Goal: Find specific page/section: Find specific page/section

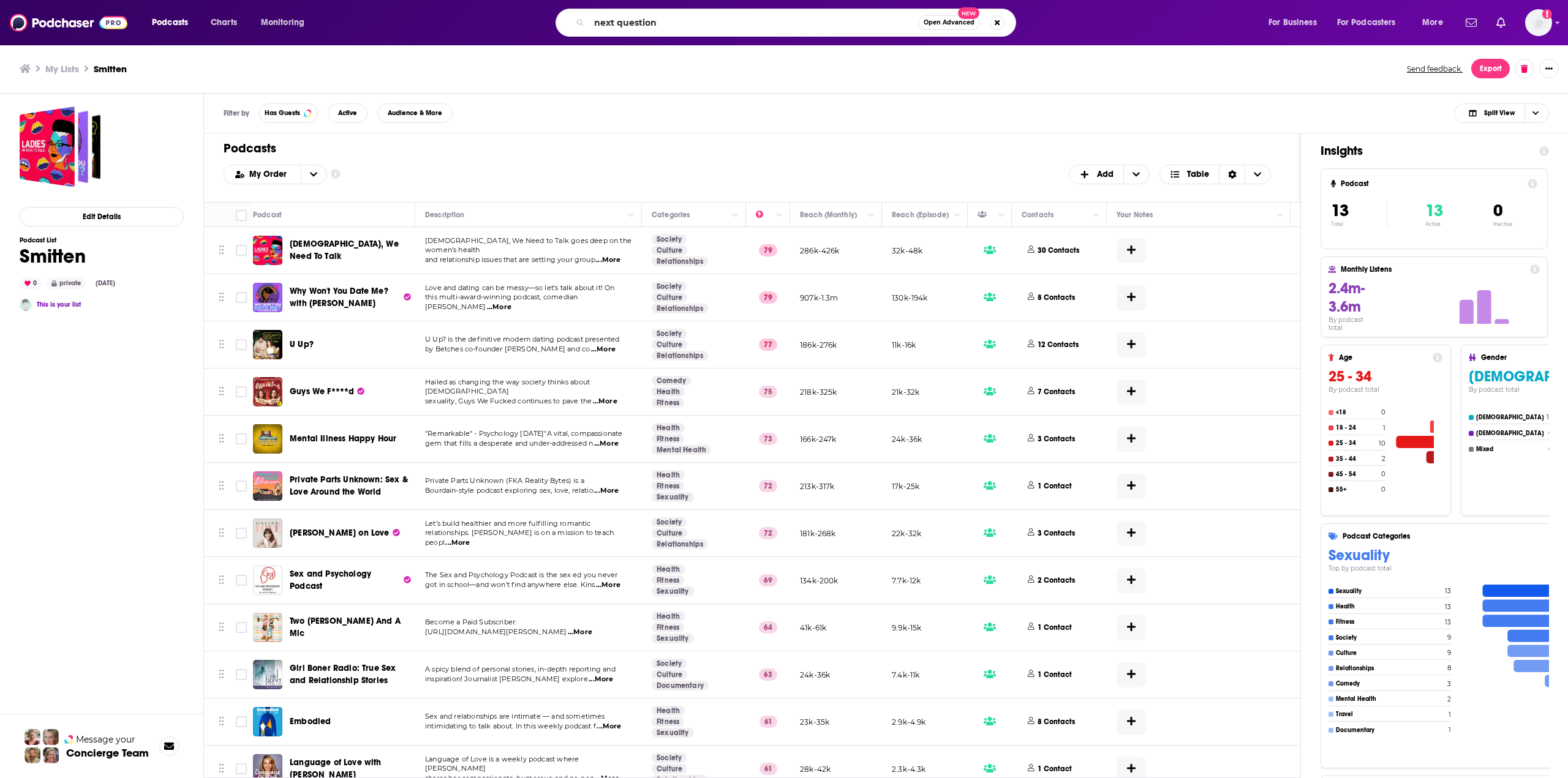
type input "next question"
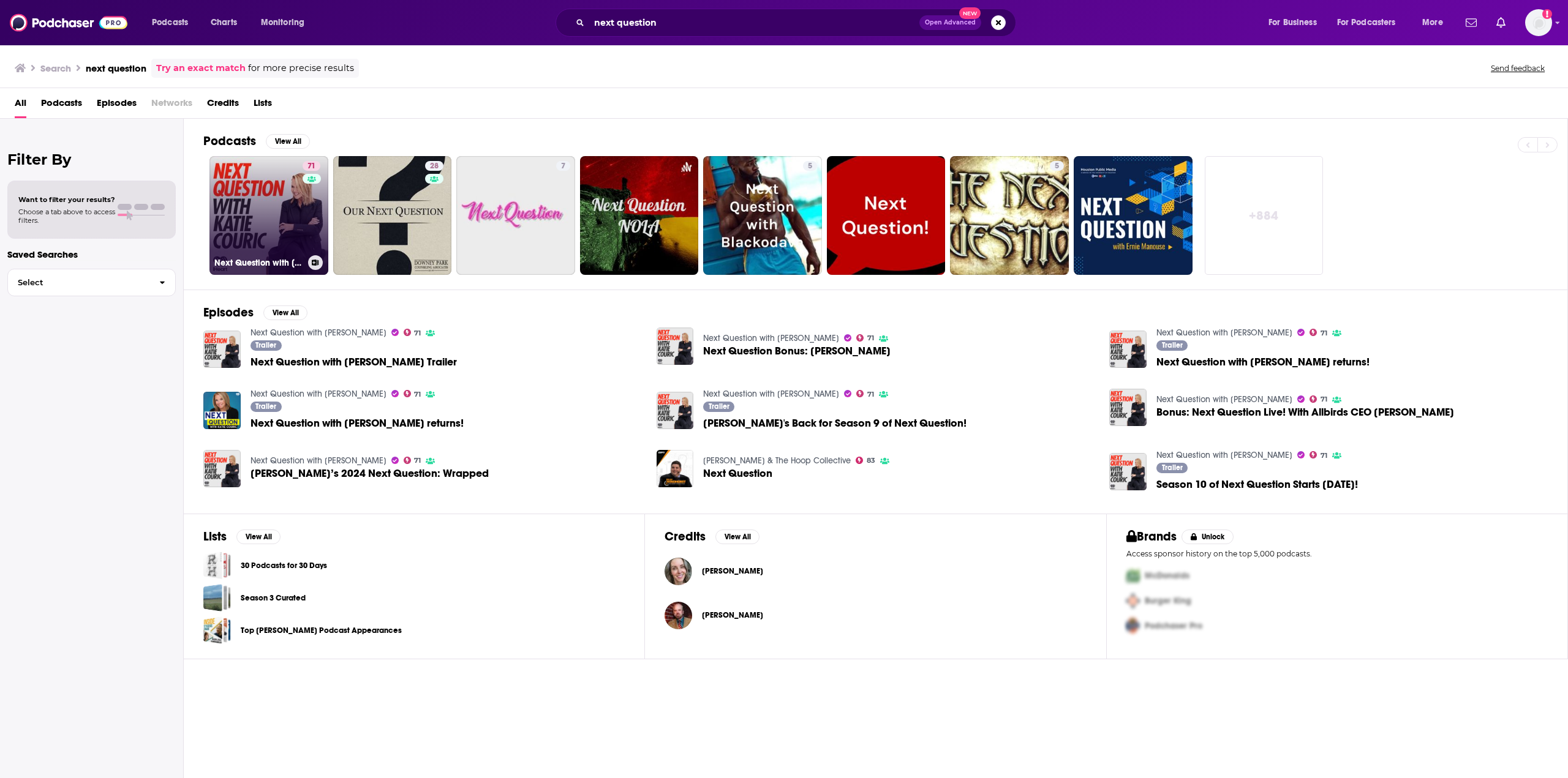
click at [262, 190] on link "71 Next Question with [PERSON_NAME]" at bounding box center [269, 215] width 119 height 119
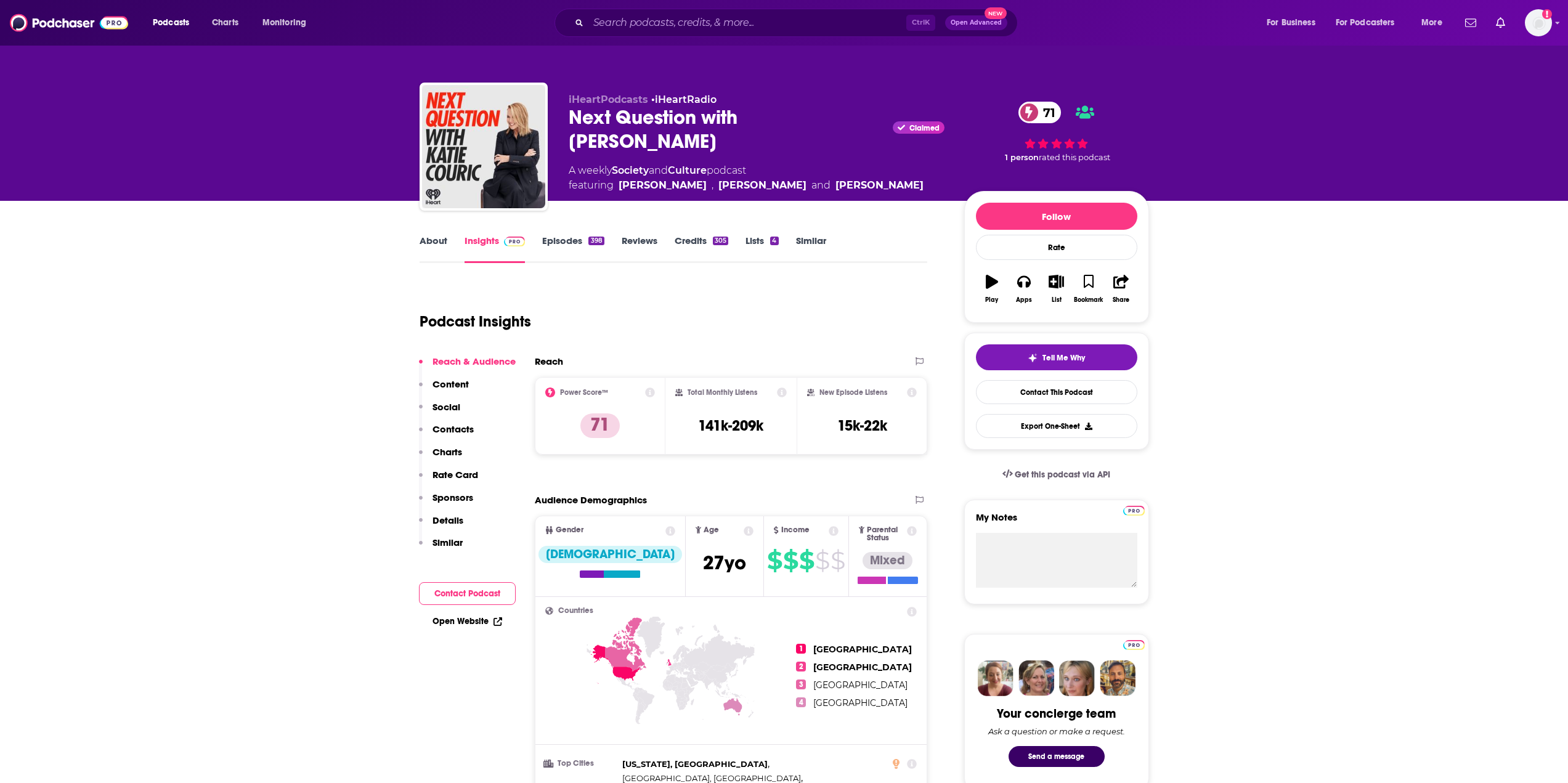
click at [552, 243] on link "Episodes 398" at bounding box center [573, 249] width 62 height 28
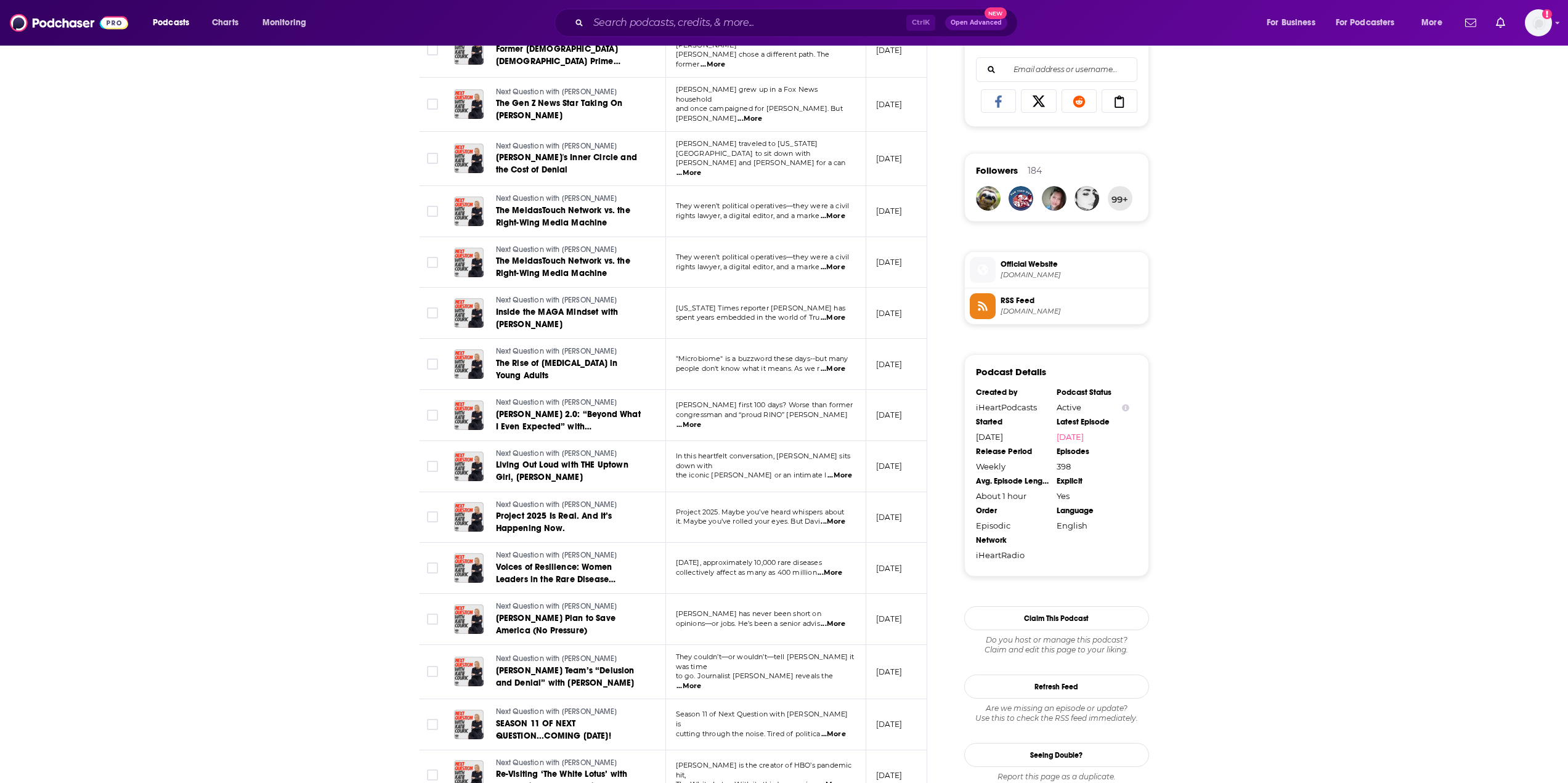
scroll to position [801, 0]
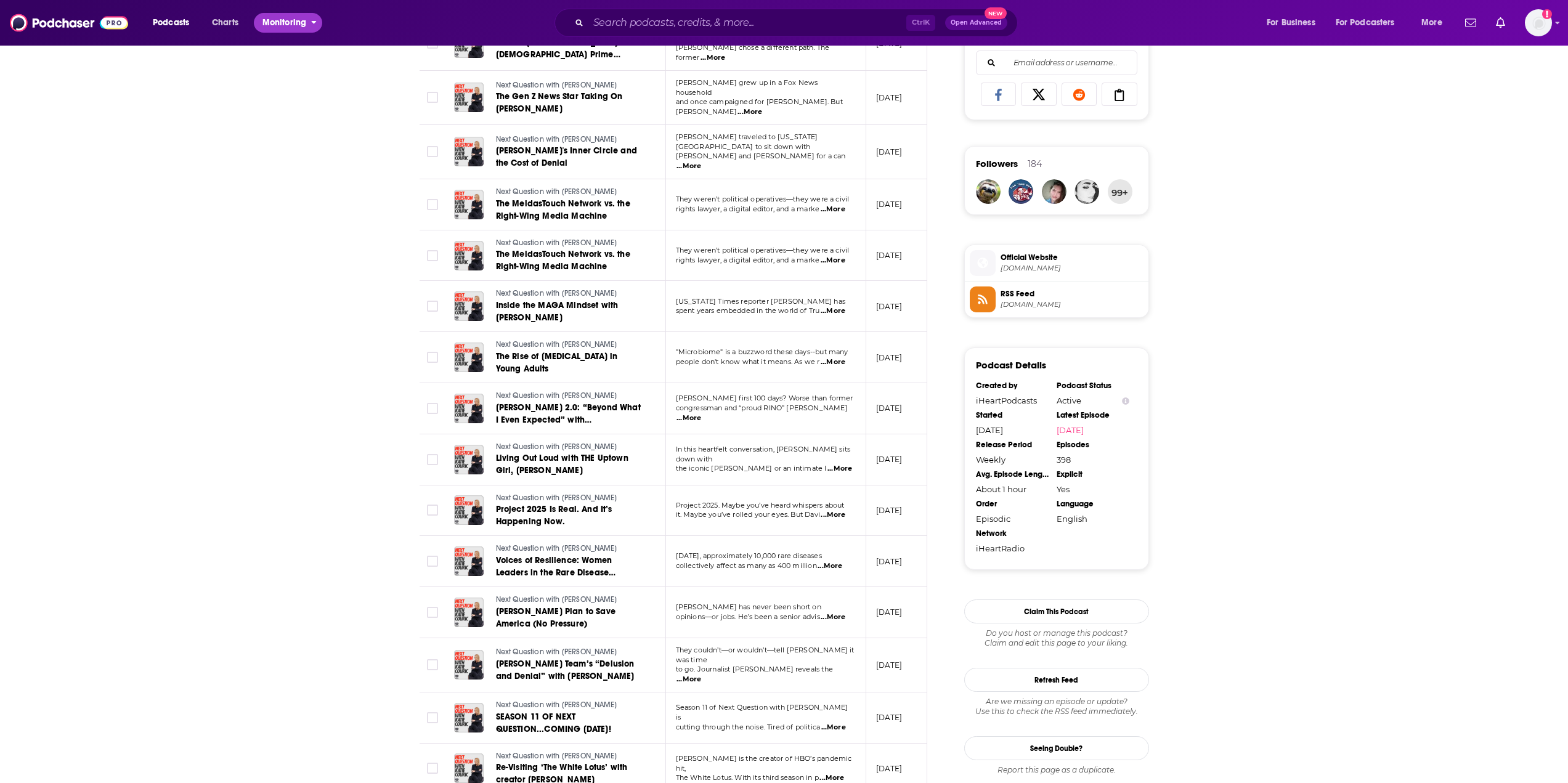
click at [310, 23] on button "Monitoring" at bounding box center [288, 23] width 68 height 20
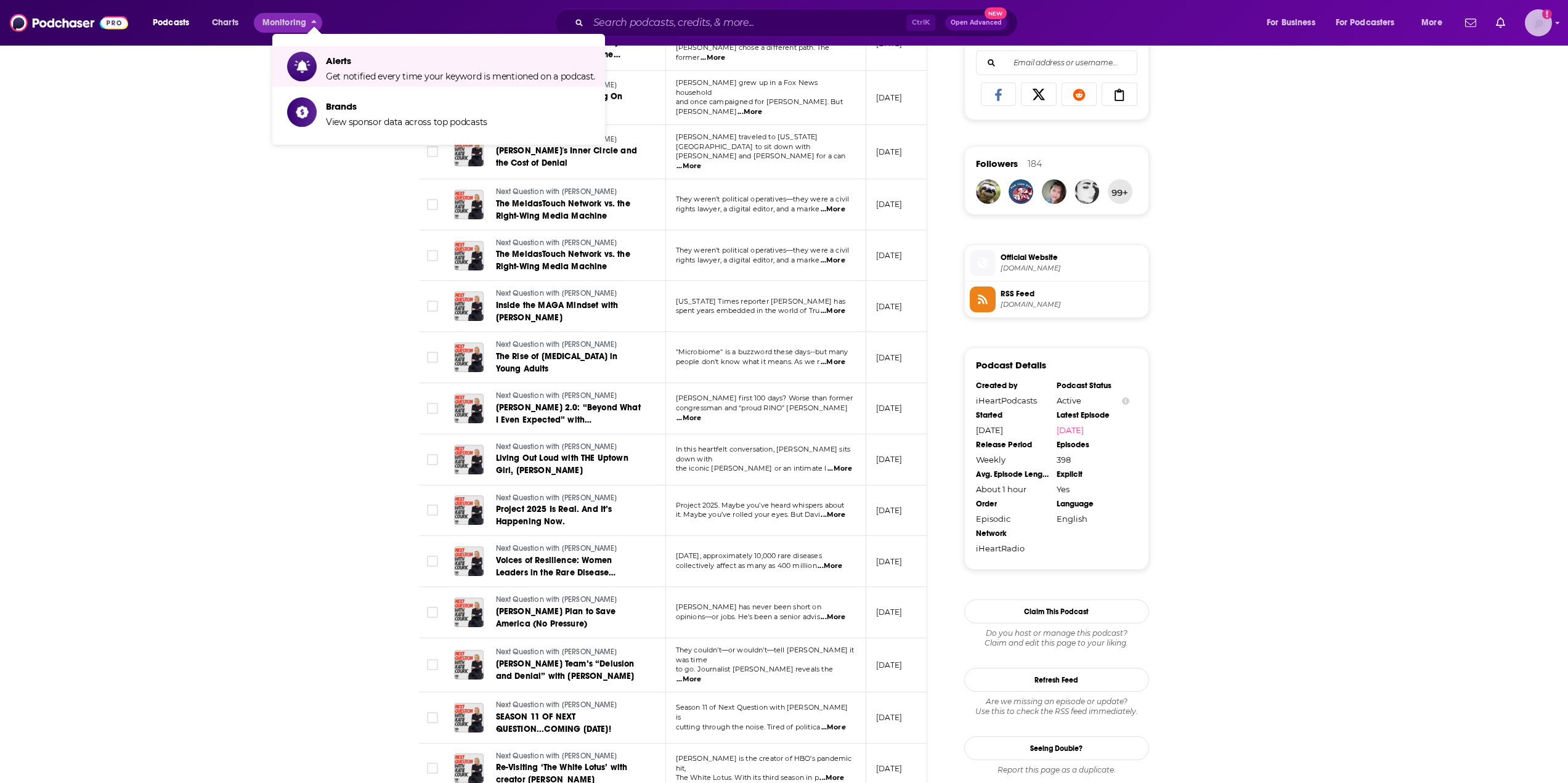
click at [1559, 17] on div "Show profile menu" at bounding box center [1557, 23] width 5 height 14
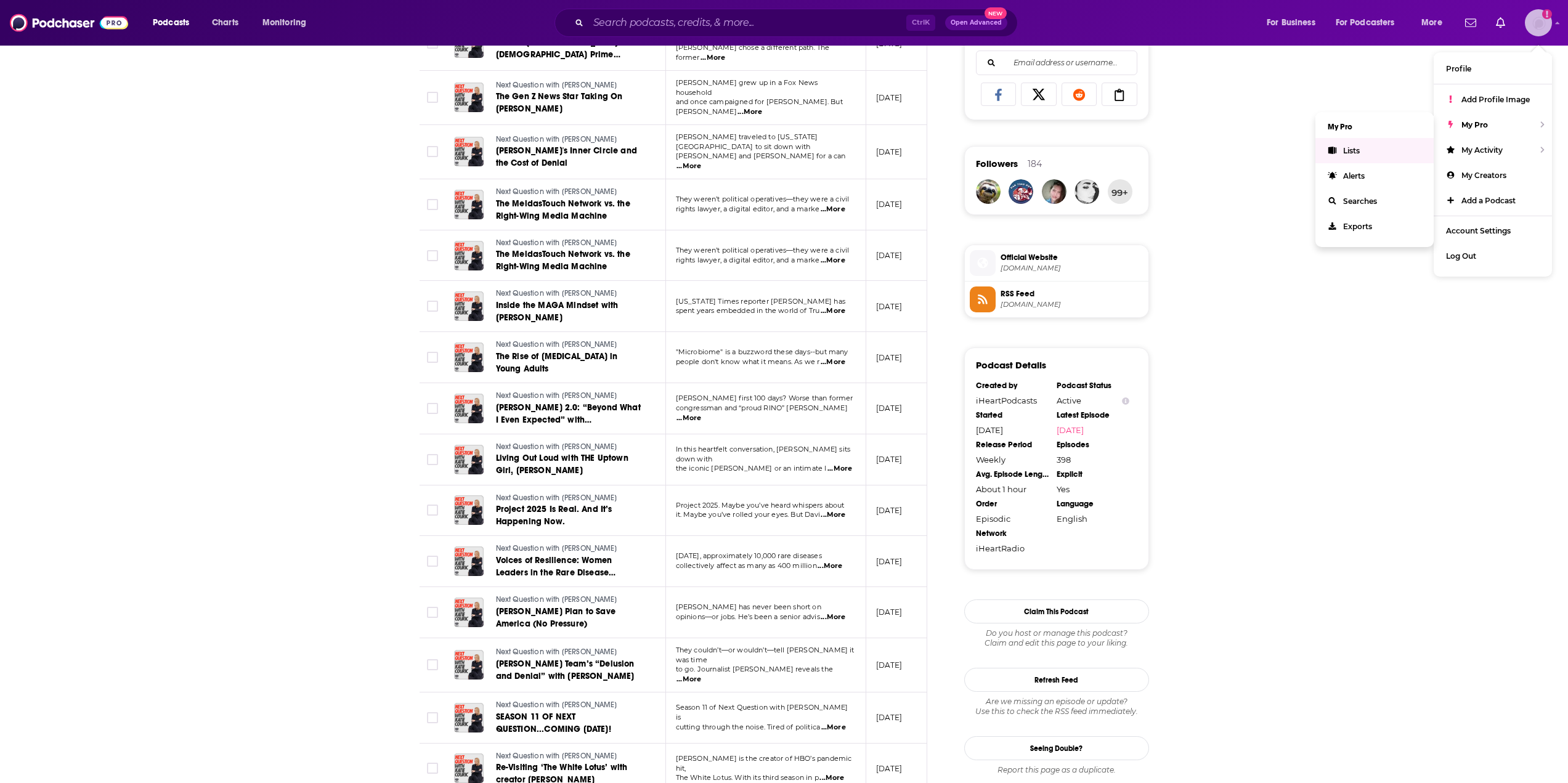
click at [1355, 151] on span "Lists" at bounding box center [1351, 151] width 16 height 9
